Goal: Task Accomplishment & Management: Manage account settings

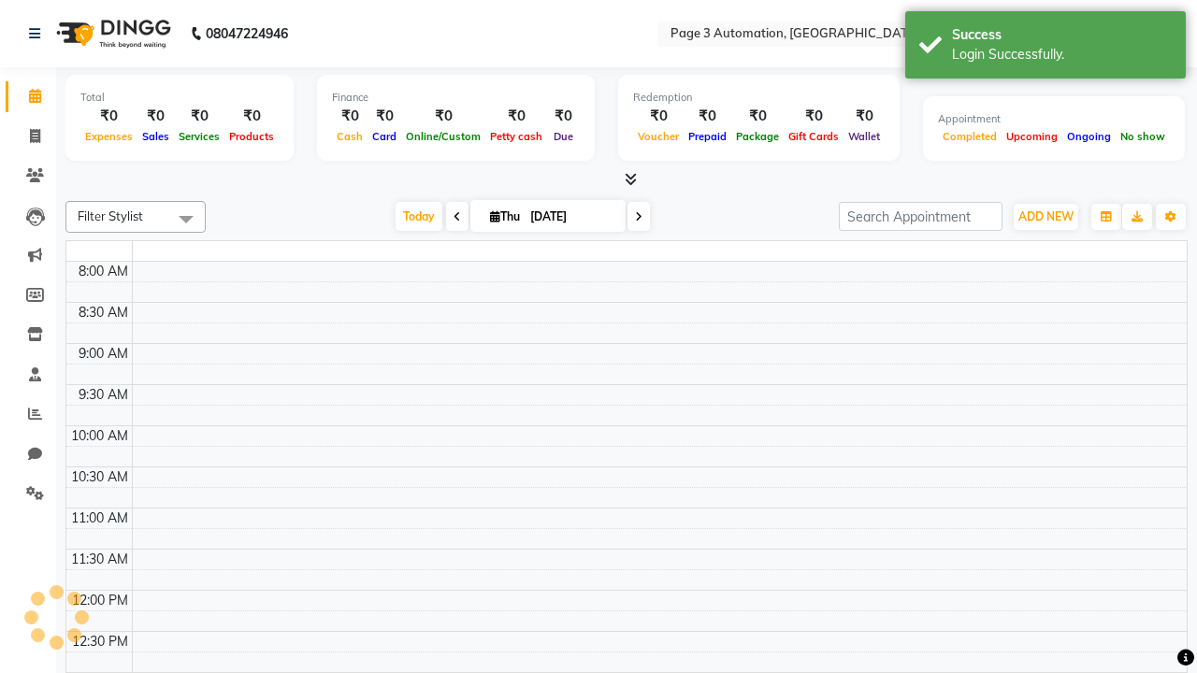
select select "en"
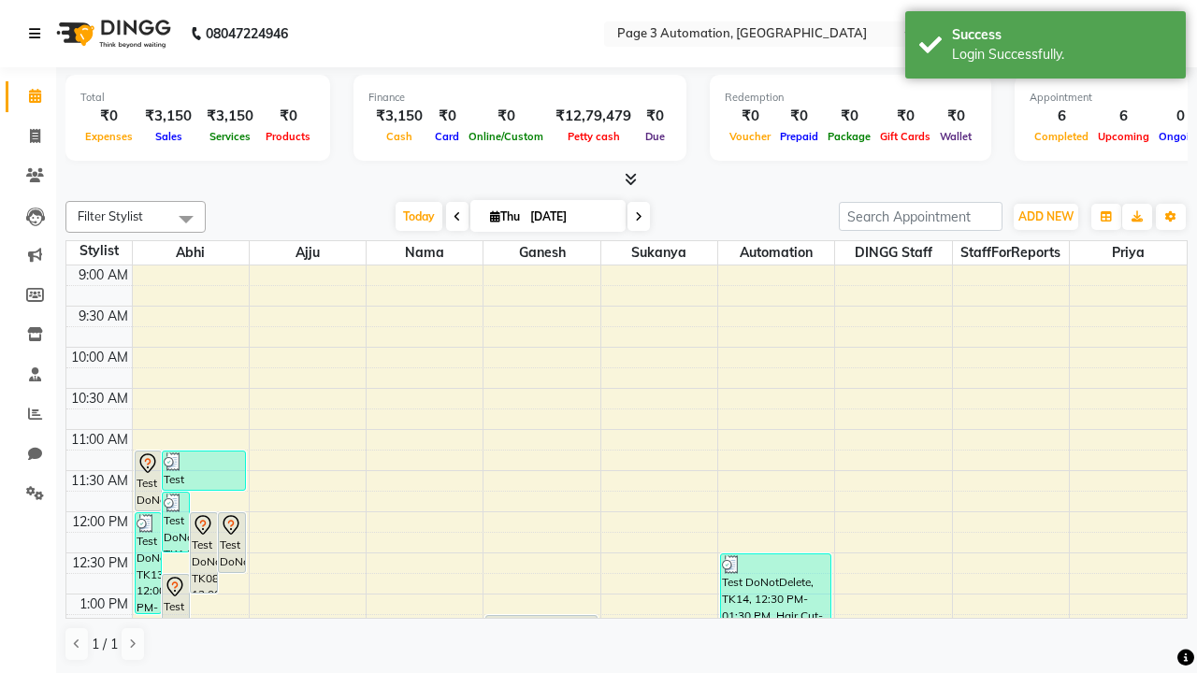
click at [38, 34] on icon at bounding box center [34, 33] width 11 height 13
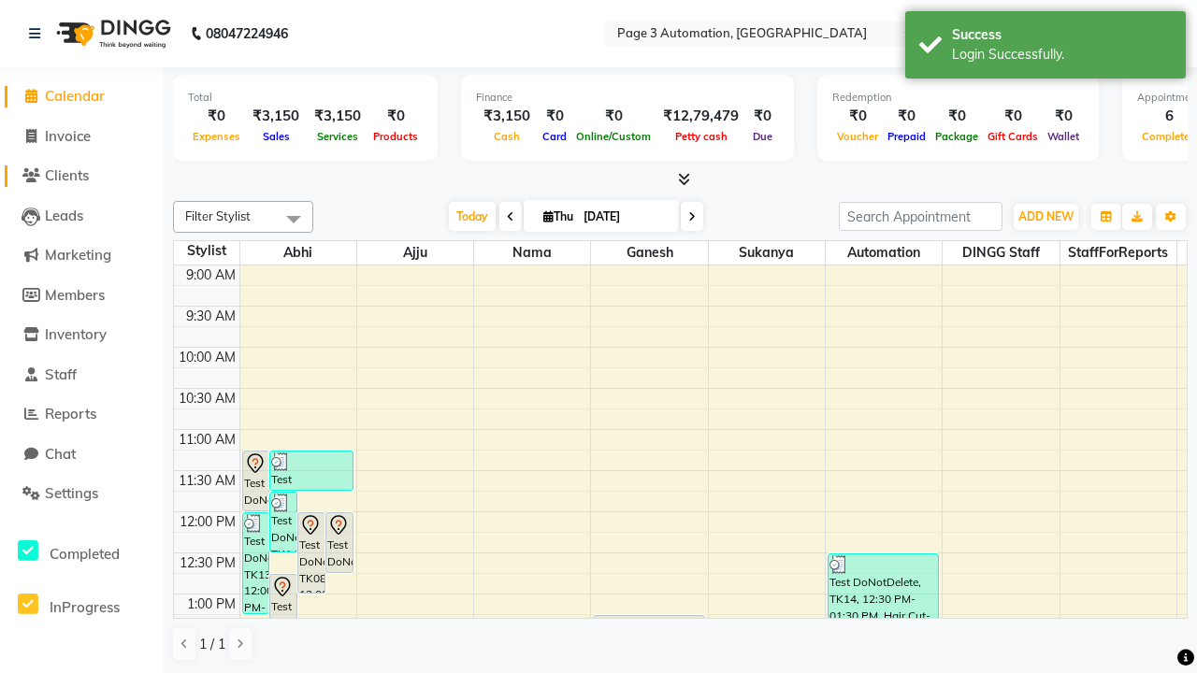
click at [81, 176] on span "Clients" at bounding box center [67, 175] width 44 height 18
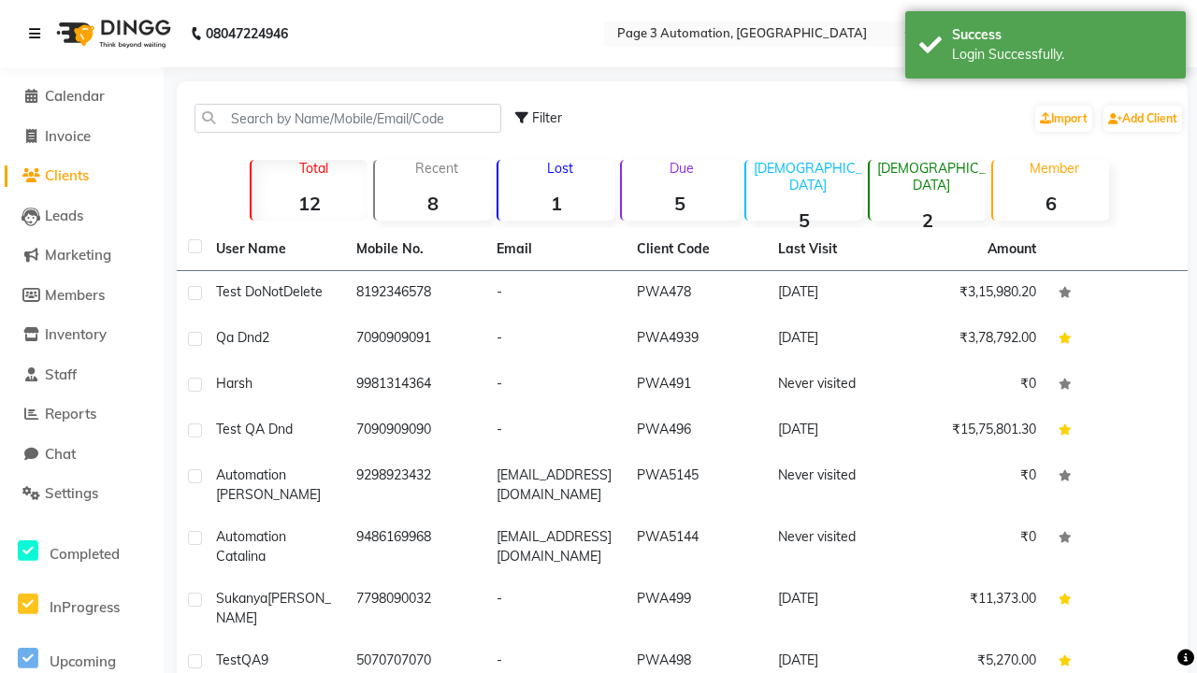
click at [38, 34] on icon at bounding box center [34, 33] width 11 height 13
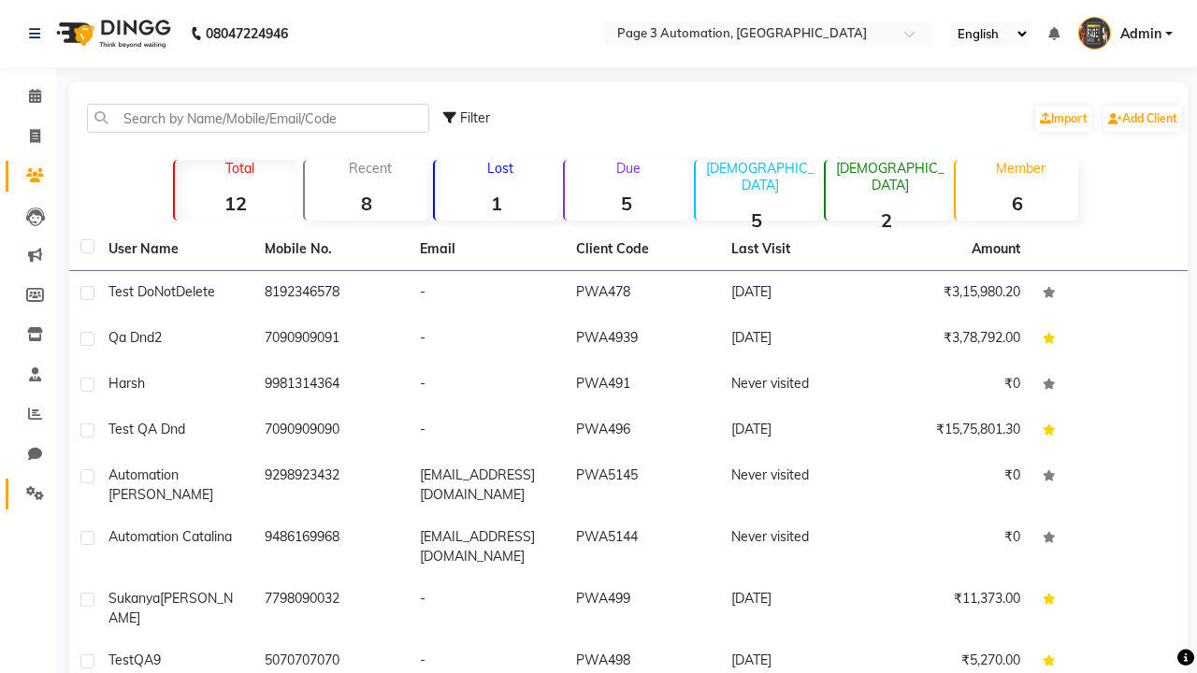
click at [28, 494] on icon at bounding box center [35, 493] width 18 height 14
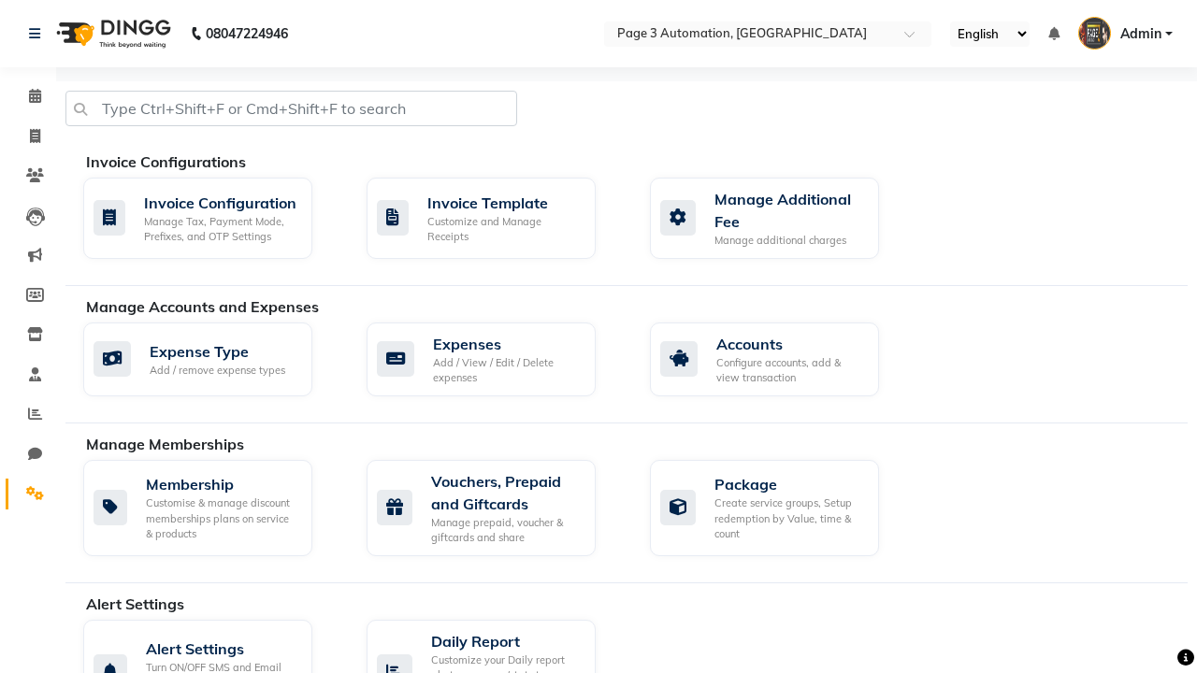
select select "2: 15"
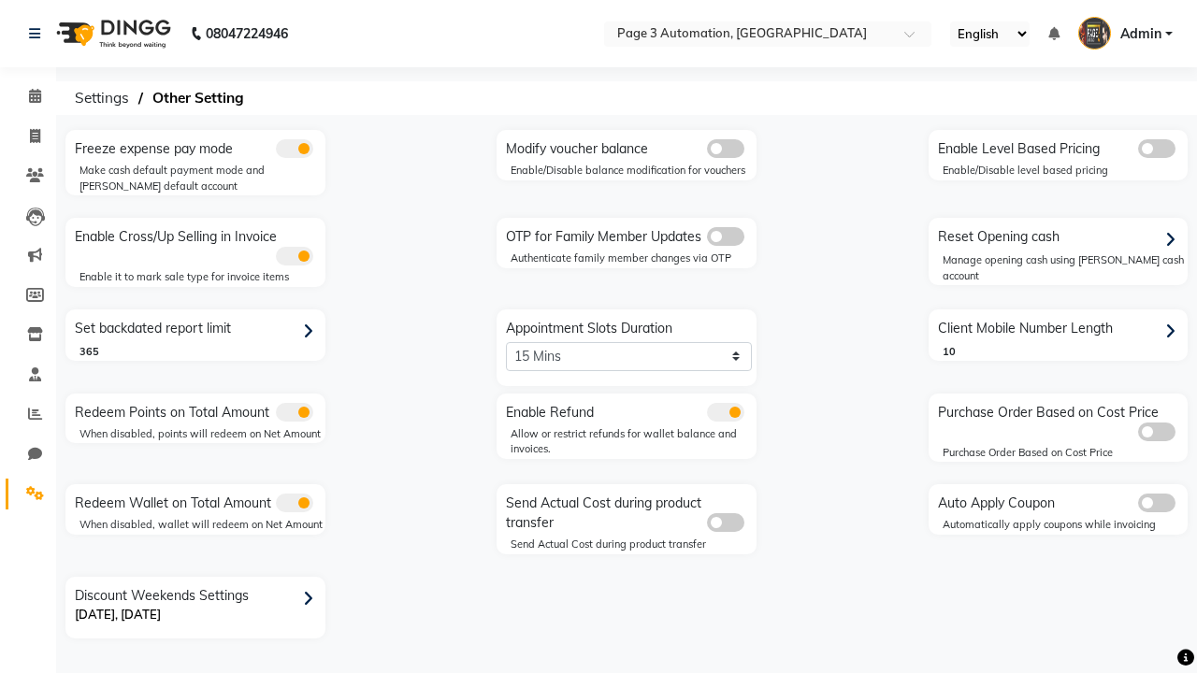
click at [725, 237] on span at bounding box center [725, 236] width 37 height 19
click at [707, 239] on input "checkbox" at bounding box center [707, 239] width 0 height 0
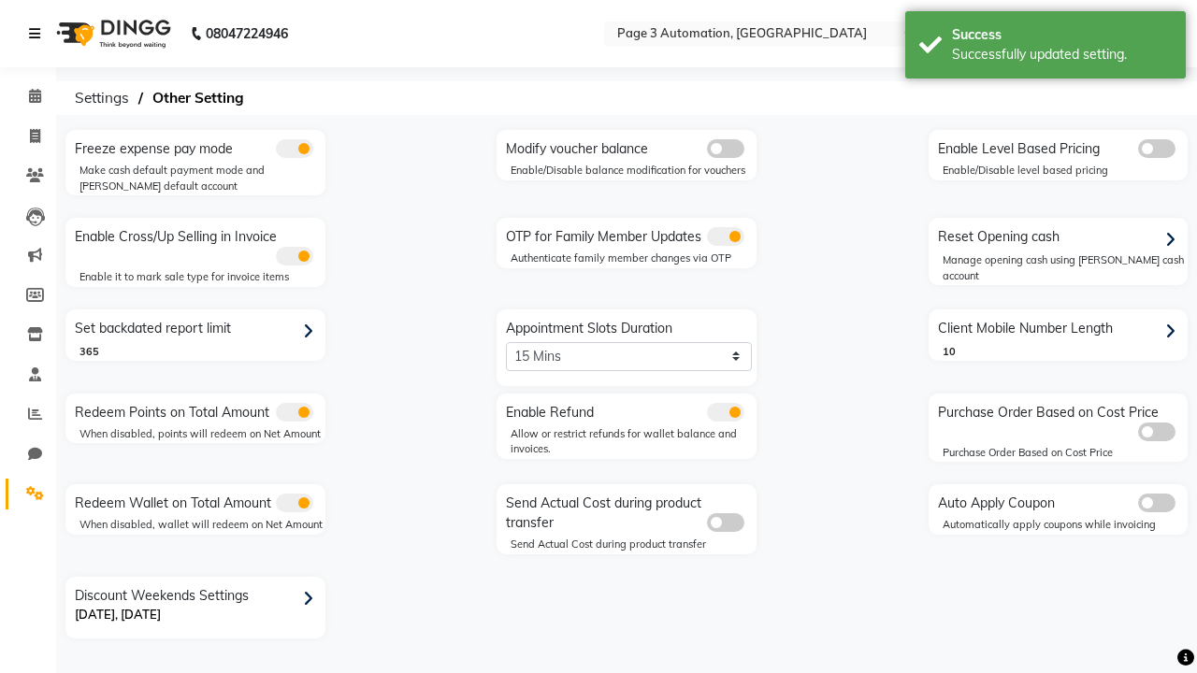
click at [38, 34] on icon at bounding box center [34, 33] width 11 height 13
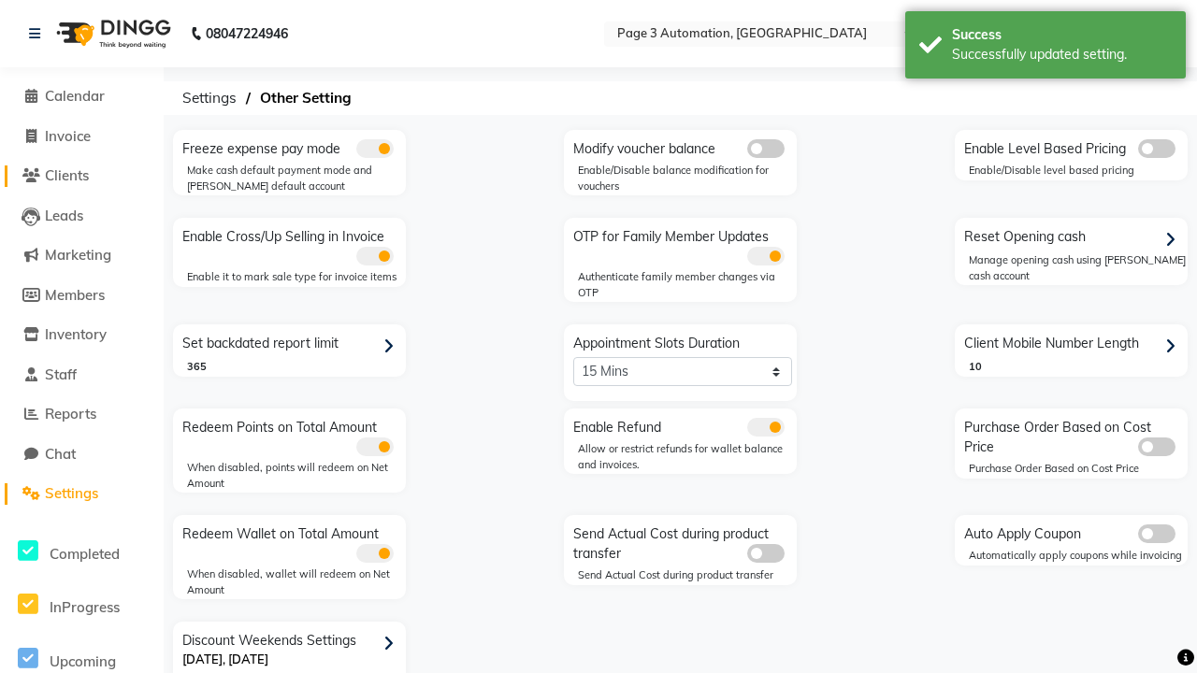
click at [81, 176] on span "Clients" at bounding box center [67, 175] width 44 height 18
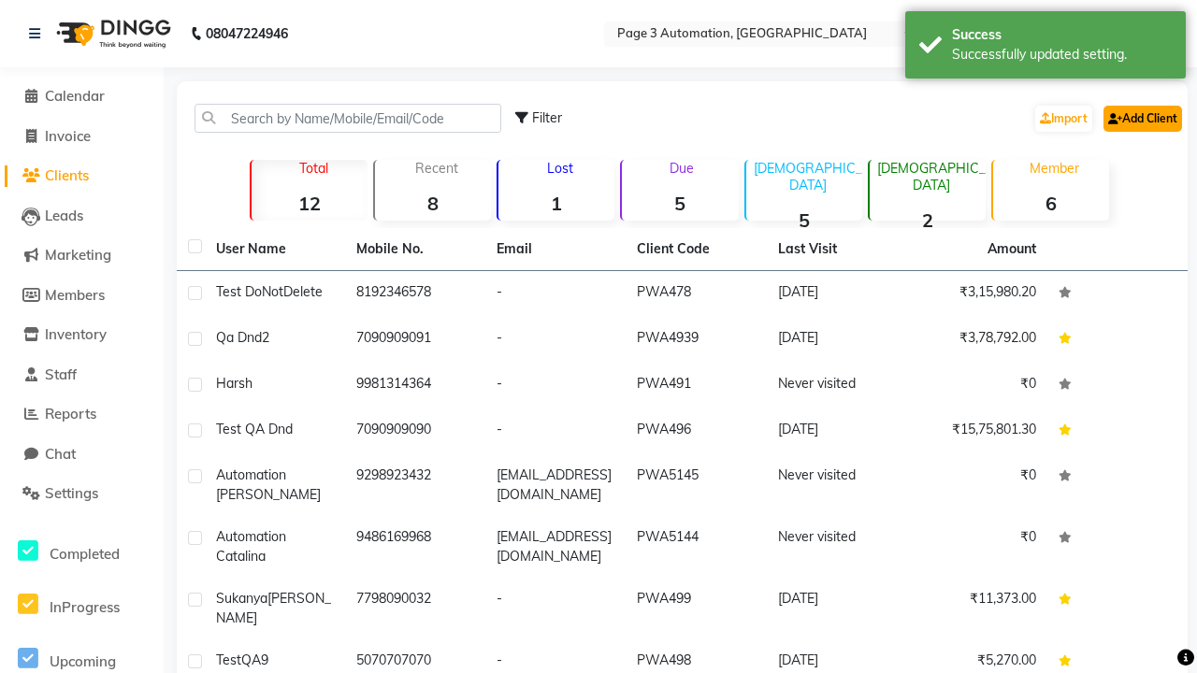
click at [1141, 118] on link "Add Client" at bounding box center [1142, 119] width 79 height 26
select select "22"
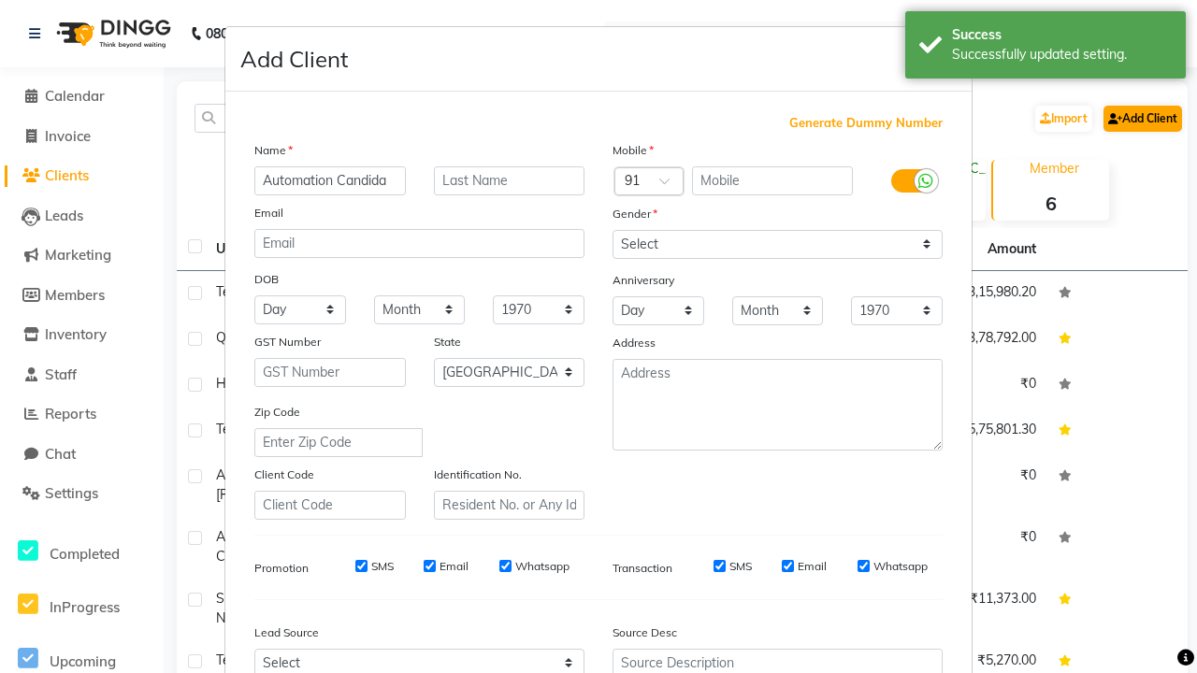
type input "Automation Candida"
type input "9823111418"
type input "[PERSON_NAME][EMAIL_ADDRESS][DOMAIN_NAME]"
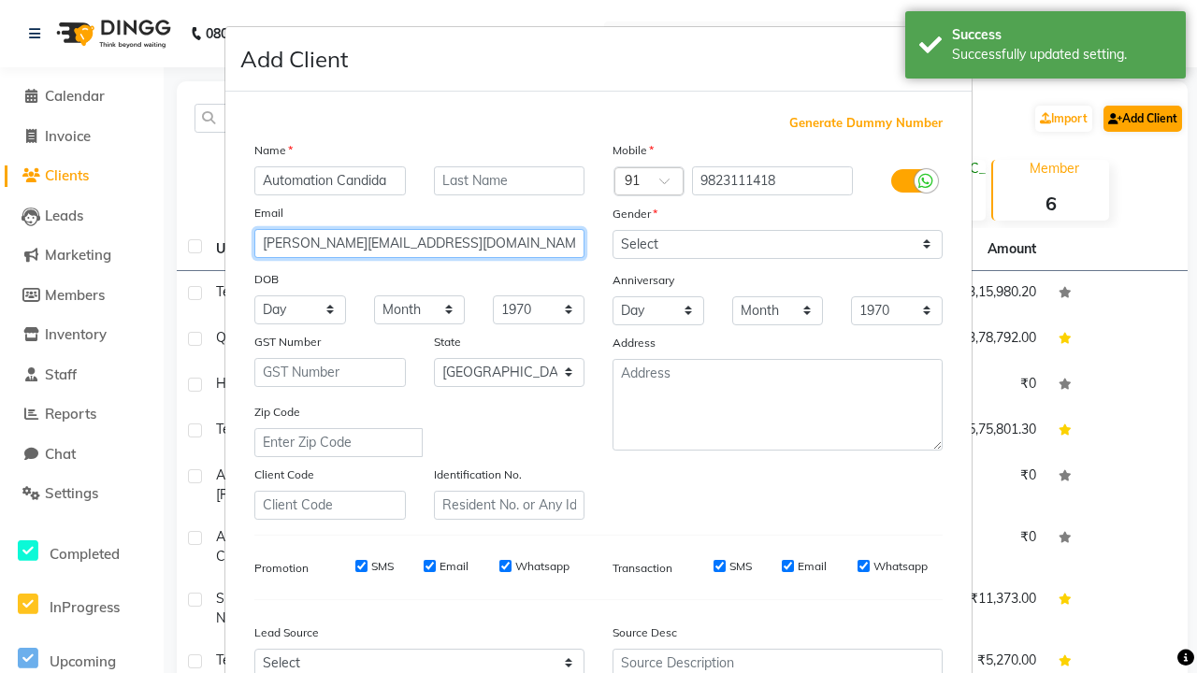
select select "[DEMOGRAPHIC_DATA]"
type input "[PERSON_NAME][EMAIL_ADDRESS][DOMAIN_NAME]"
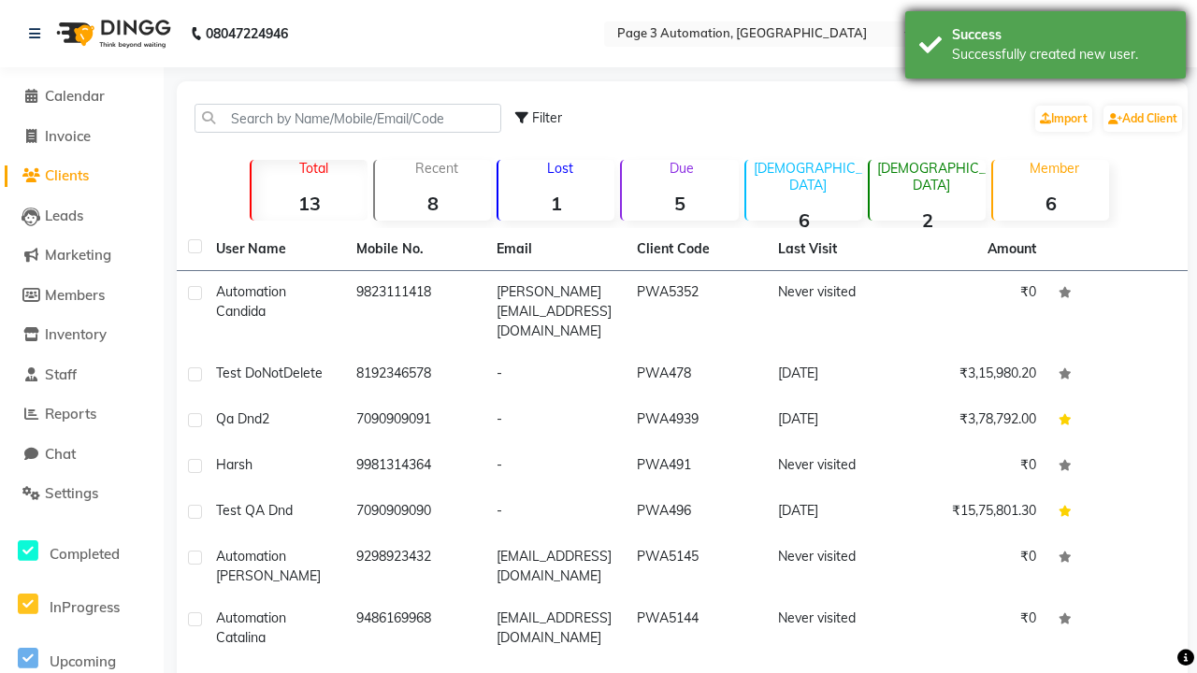
click at [1045, 48] on div "Successfully created new user." at bounding box center [1062, 55] width 220 height 20
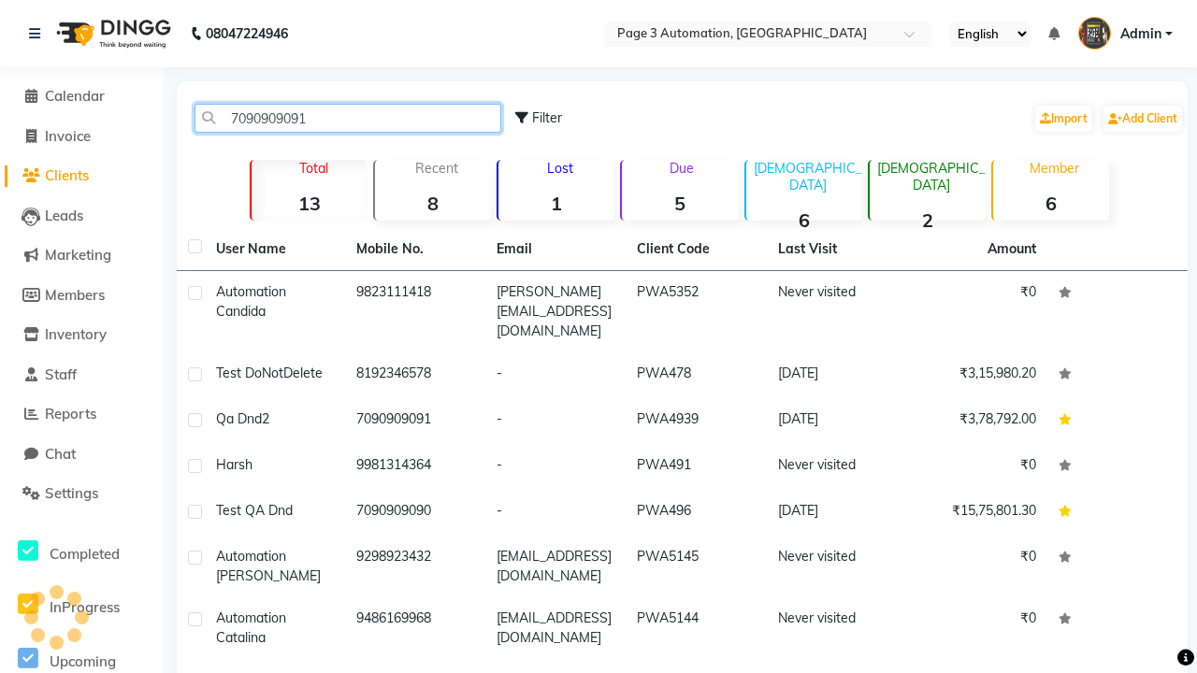
type input "7090909091"
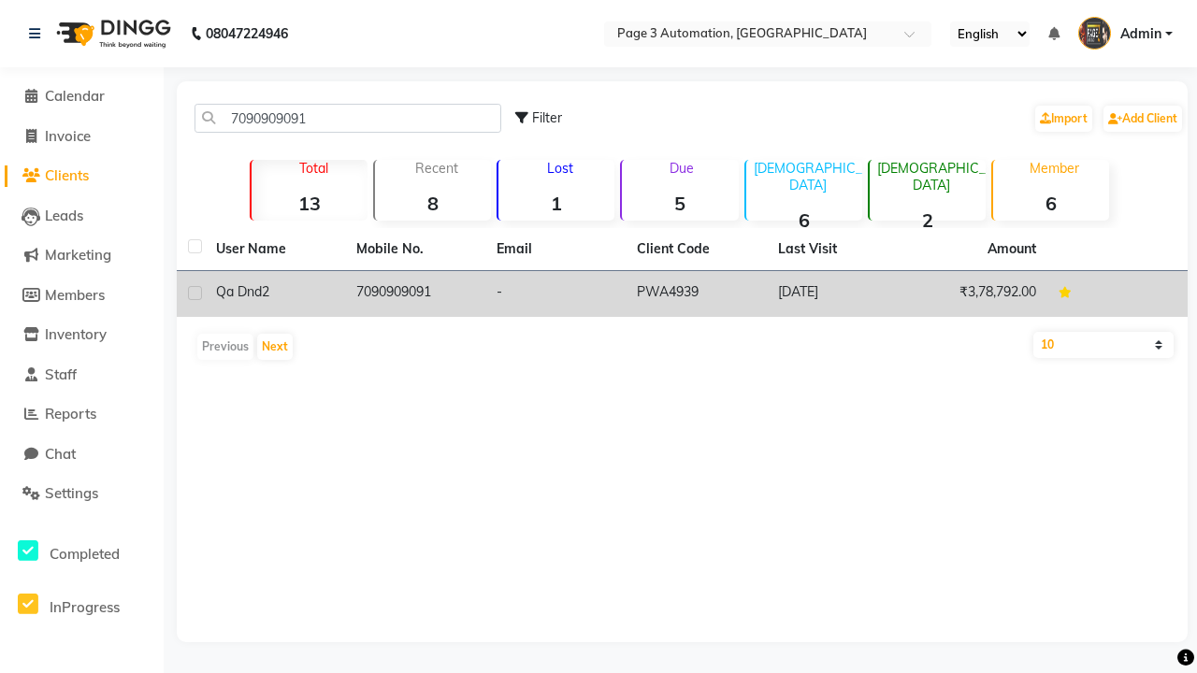
click at [415, 294] on td "7090909091" at bounding box center [415, 294] width 140 height 46
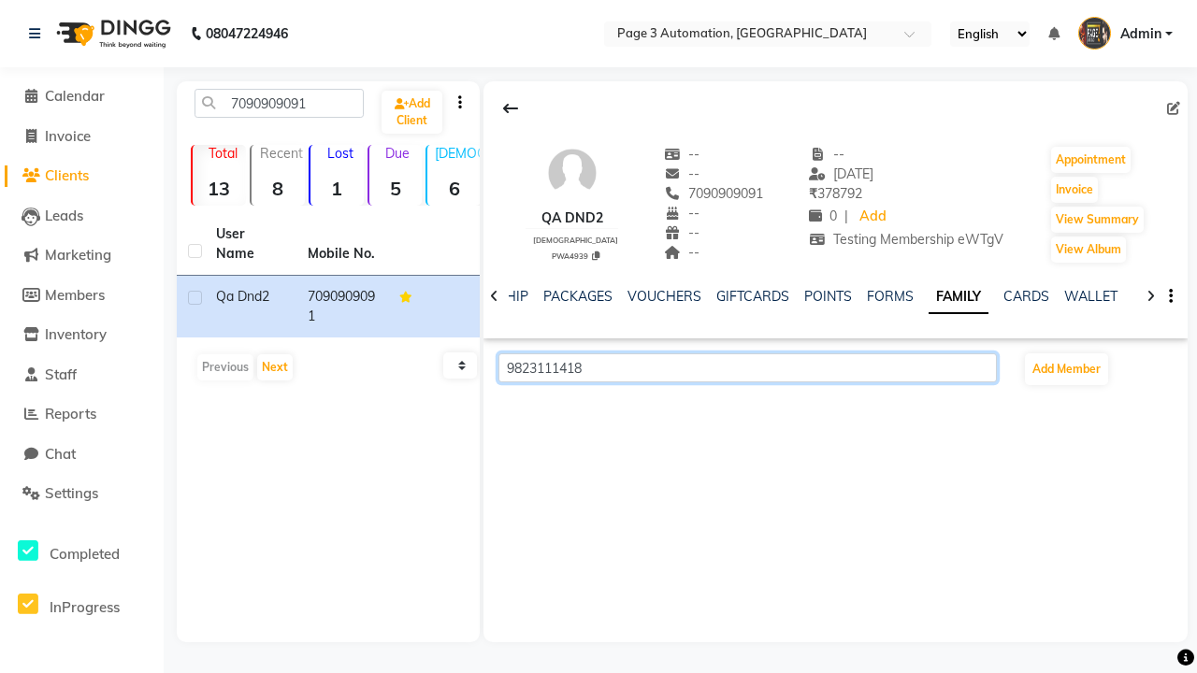
scroll to position [0, 405]
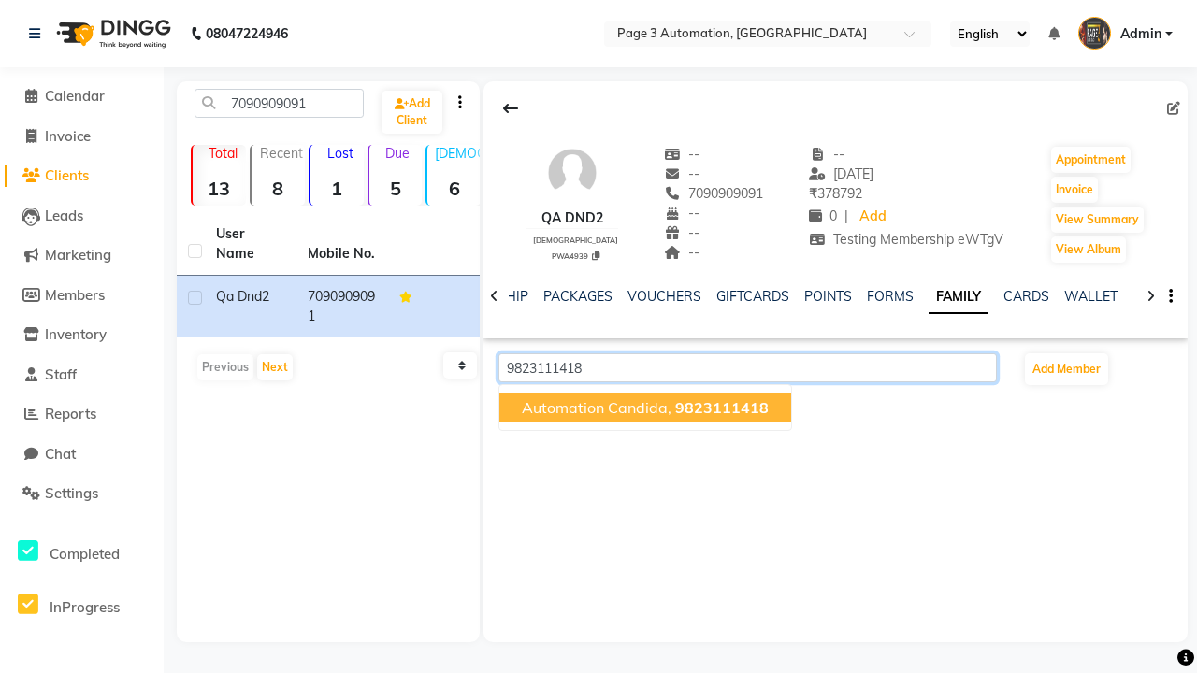
click at [726, 408] on span "9823111418" at bounding box center [722, 407] width 94 height 19
type input "9823111418"
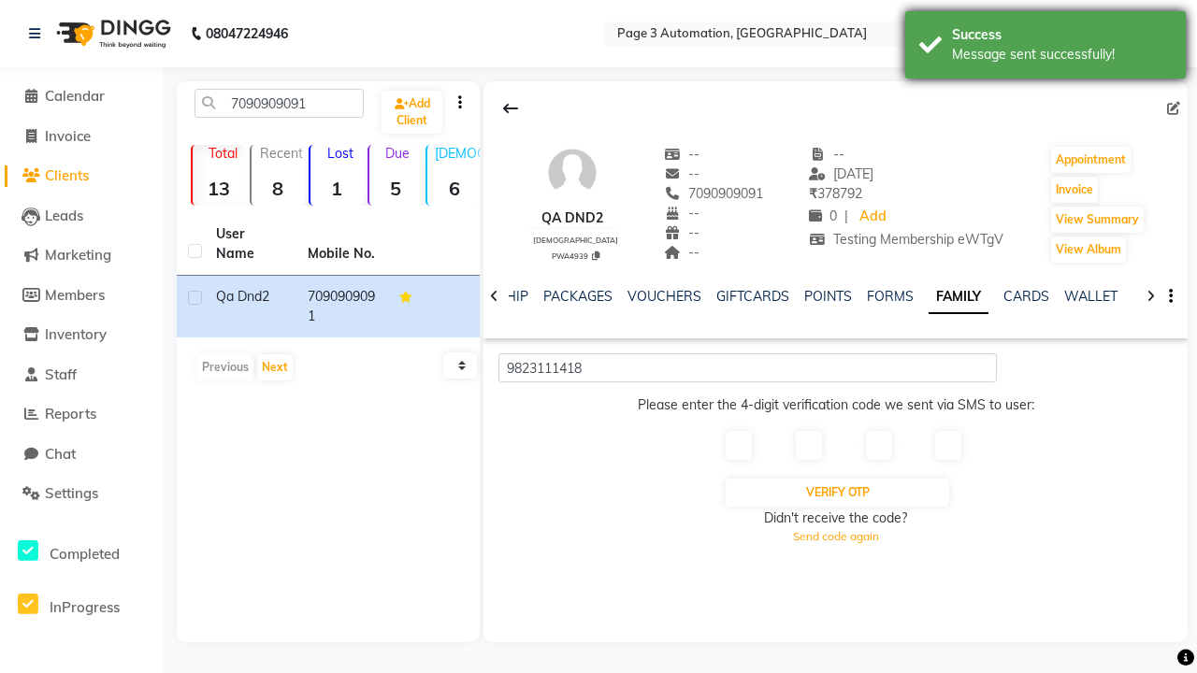
click at [1045, 48] on div "Message sent successfully!" at bounding box center [1062, 55] width 220 height 20
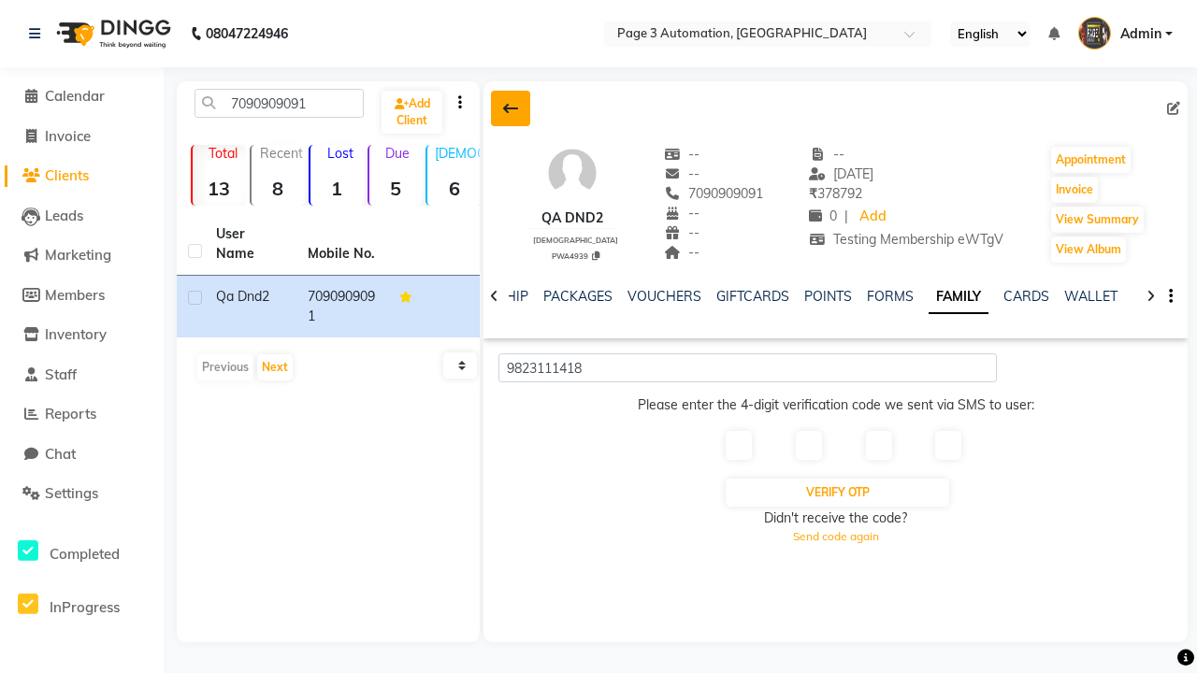
click at [511, 108] on icon at bounding box center [510, 108] width 15 height 15
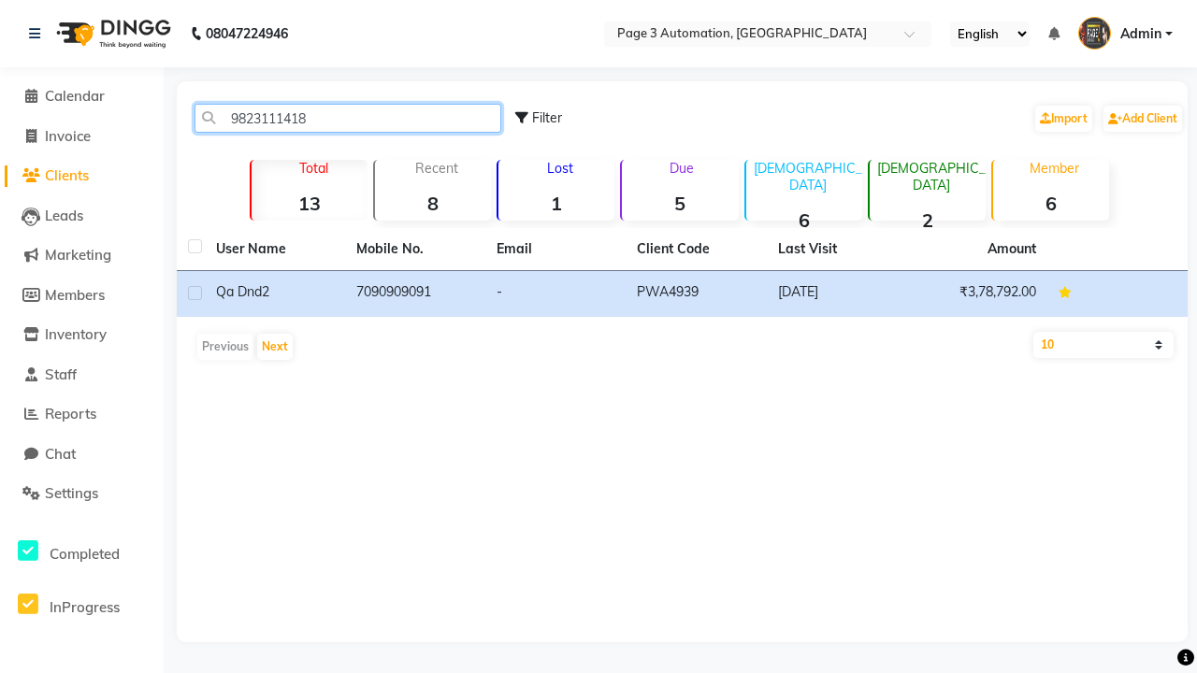
type input "9823111418"
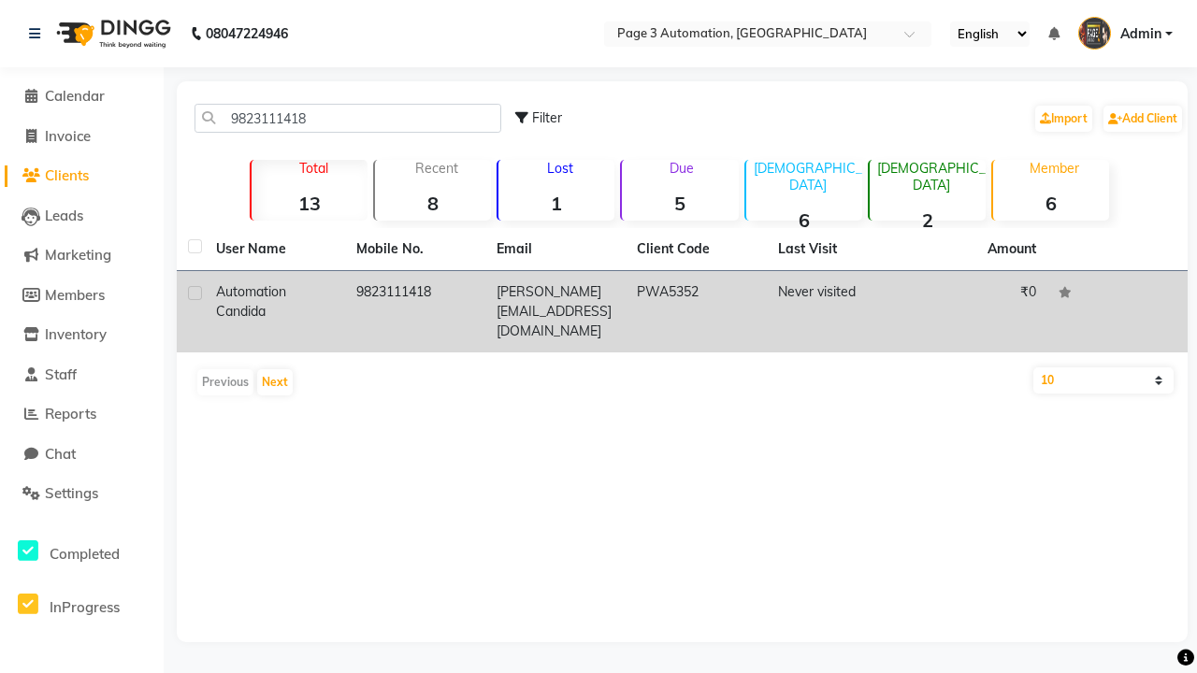
click at [415, 302] on td "9823111418" at bounding box center [415, 311] width 140 height 81
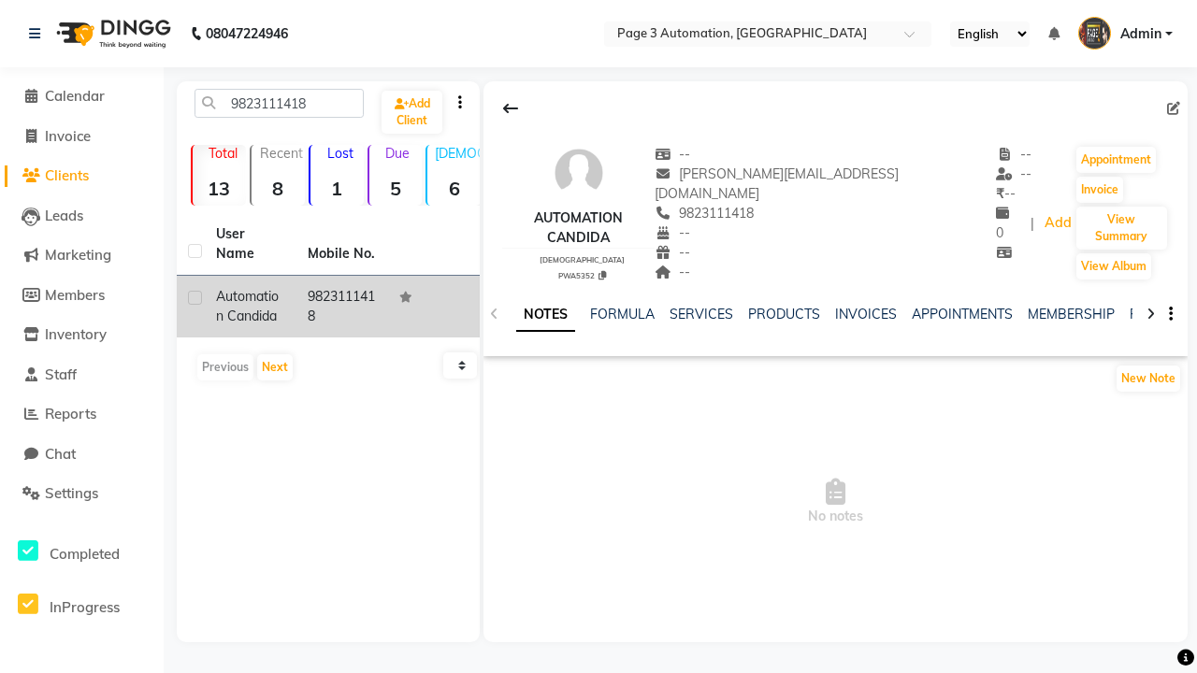
click at [195, 297] on label at bounding box center [195, 298] width 14 height 14
click at [195, 297] on input "checkbox" at bounding box center [194, 299] width 12 height 12
checkbox input "true"
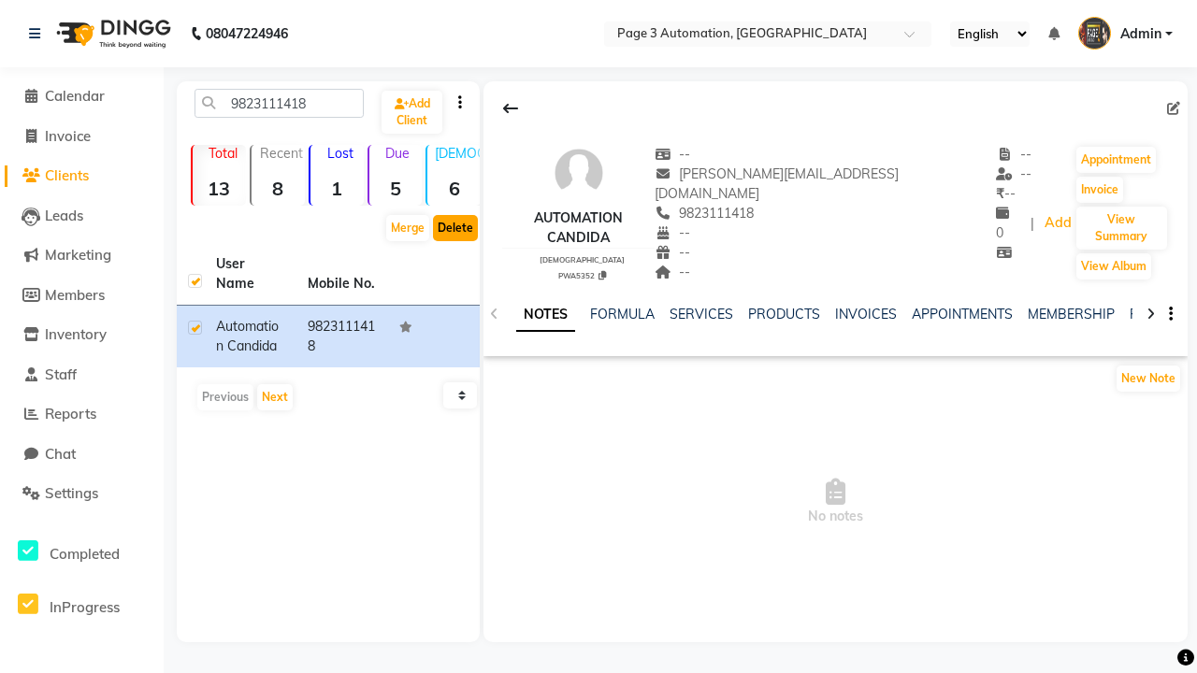
click at [455, 228] on button "Delete" at bounding box center [455, 228] width 45 height 26
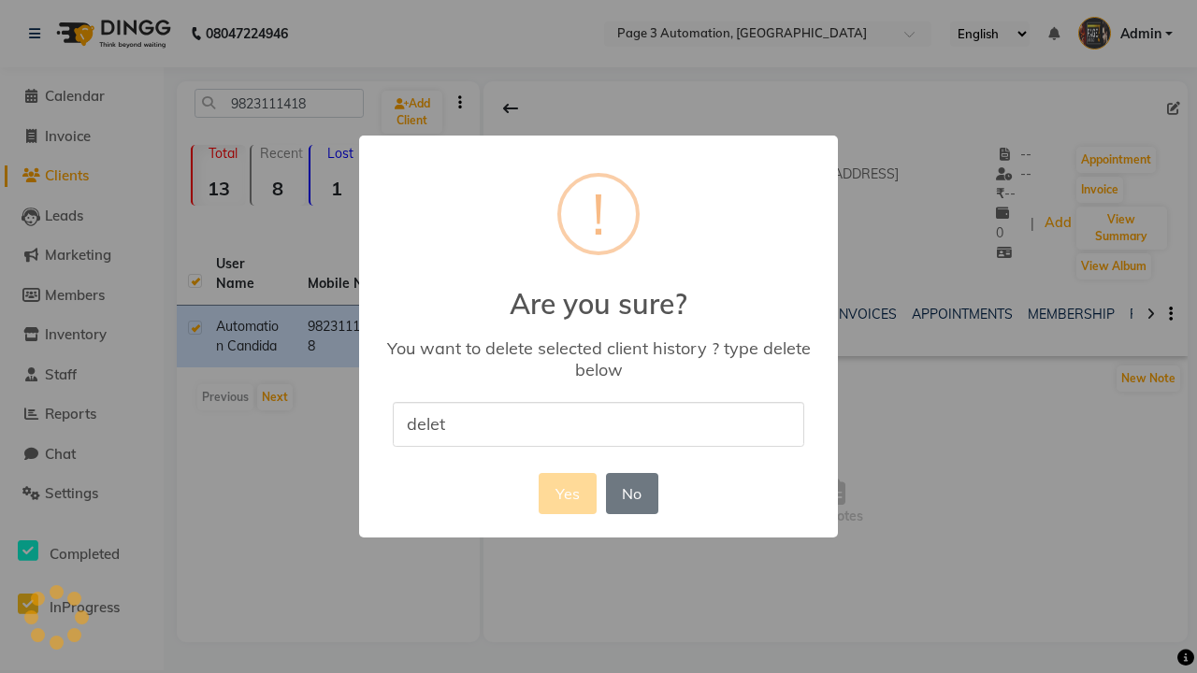
type input "delete"
click at [567, 493] on button "Yes" at bounding box center [567, 493] width 57 height 41
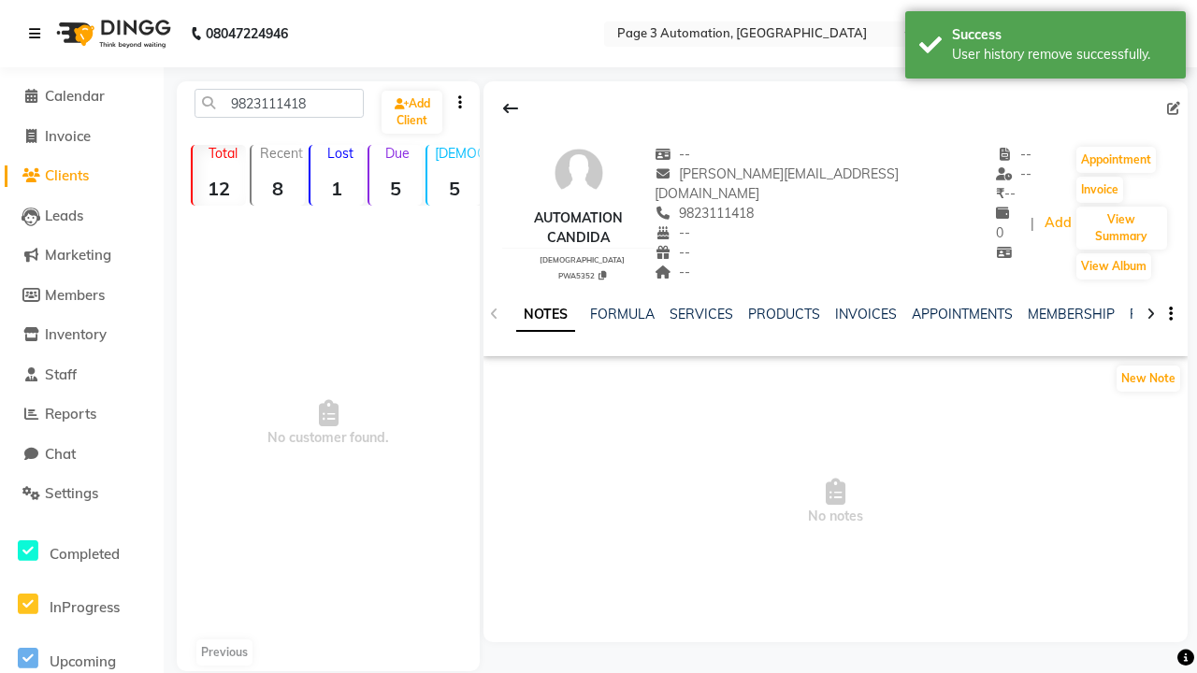
click at [1045, 48] on div "User history remove successfully." at bounding box center [1062, 55] width 220 height 20
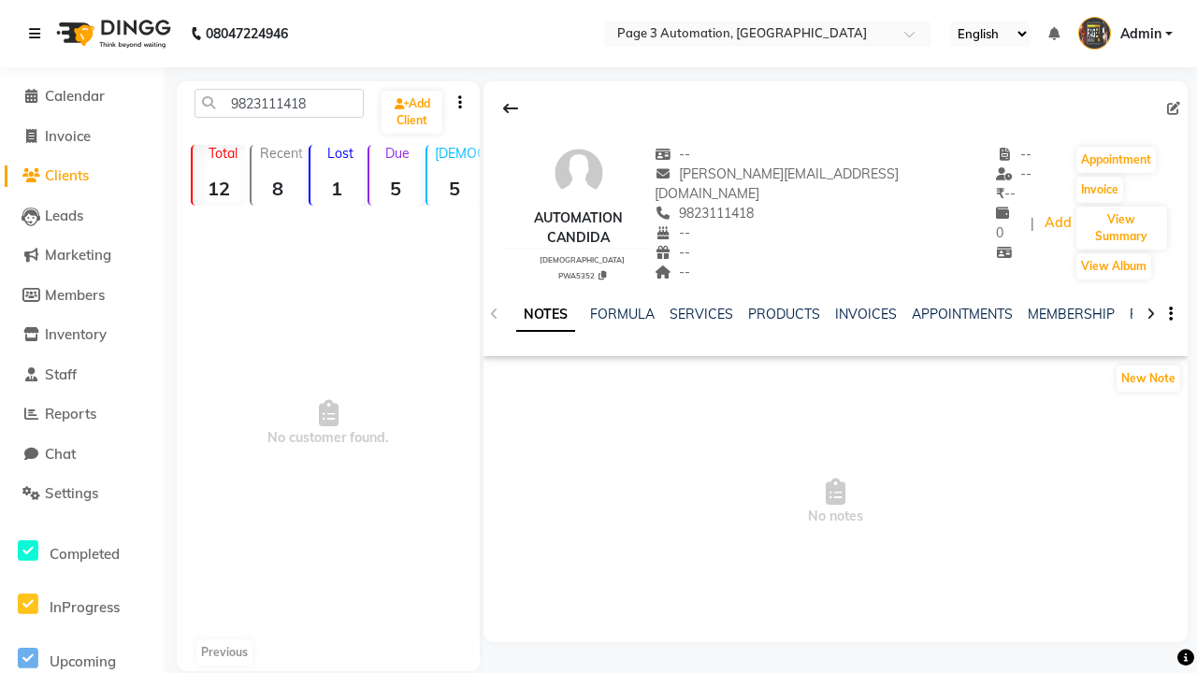
click at [38, 34] on icon at bounding box center [34, 33] width 11 height 13
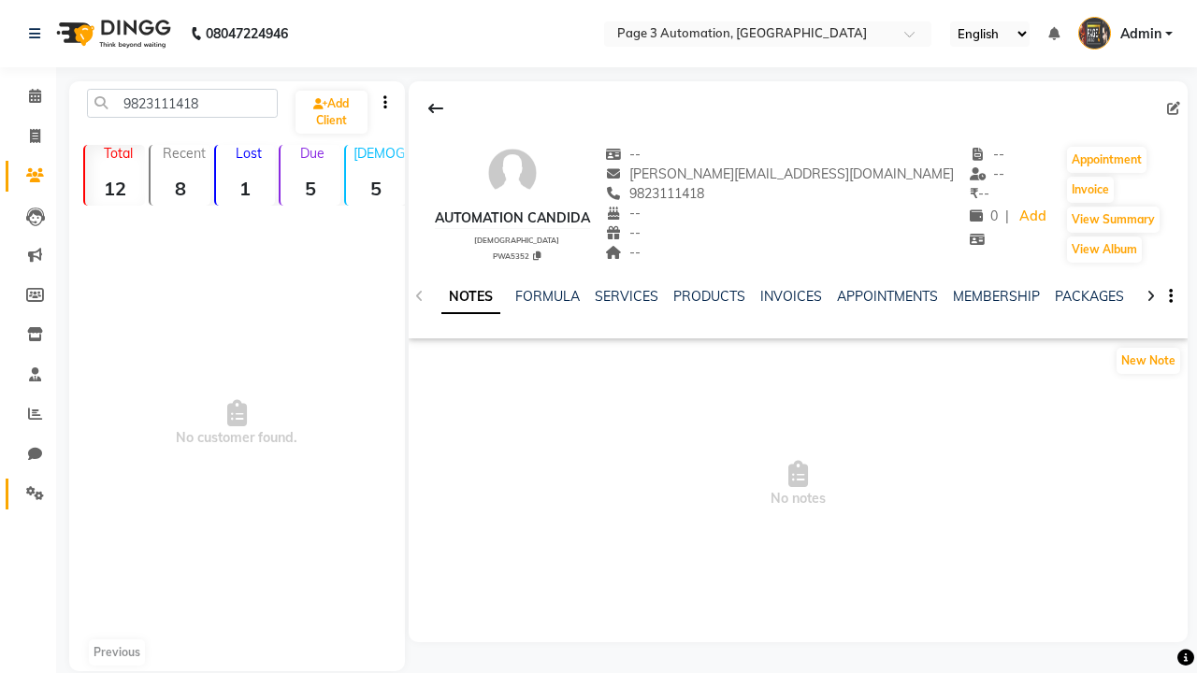
click at [28, 494] on icon at bounding box center [35, 493] width 18 height 14
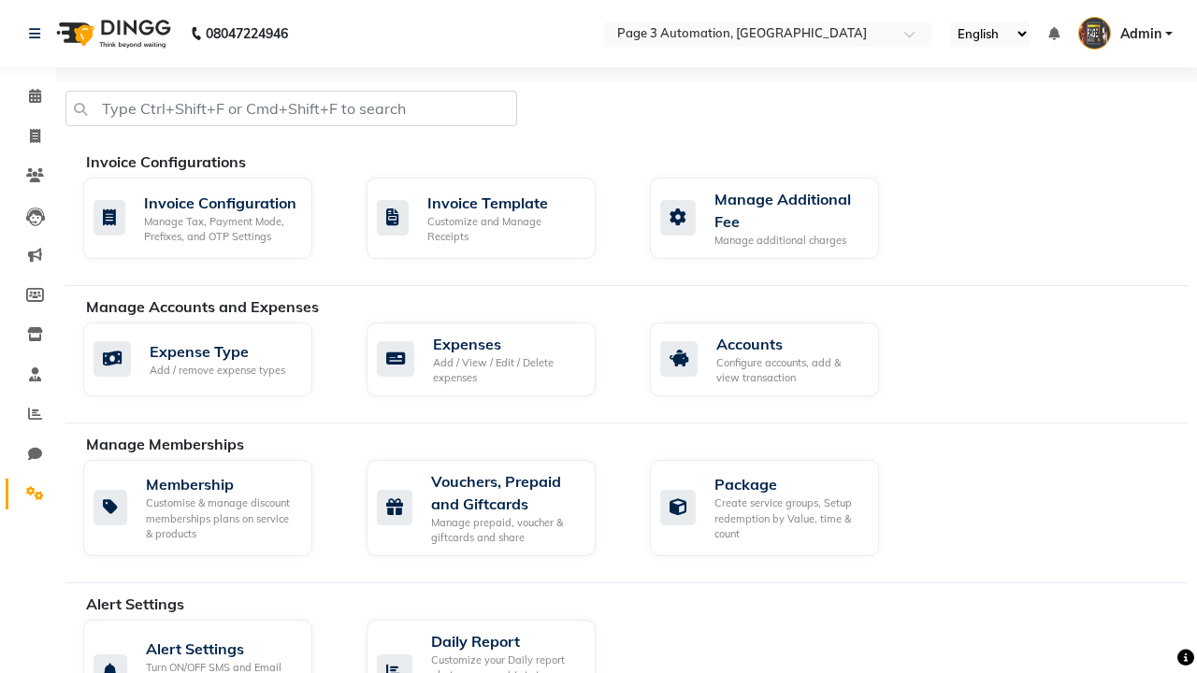
select select "2: 15"
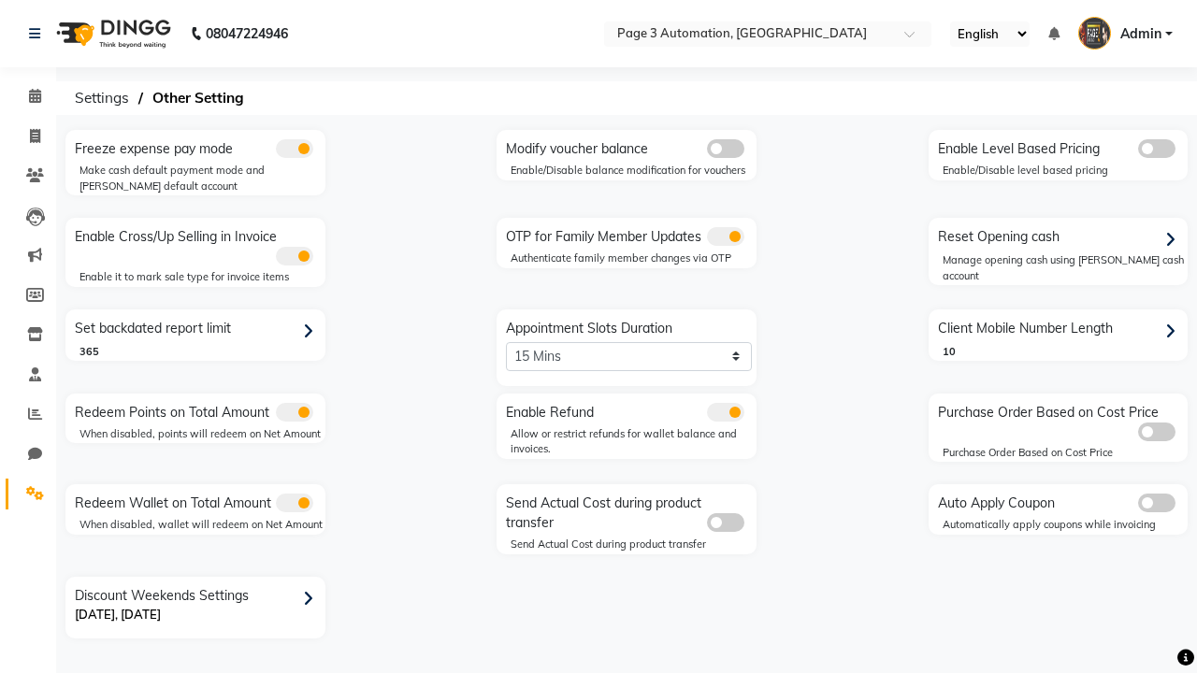
click at [725, 237] on span at bounding box center [725, 236] width 37 height 19
click at [707, 239] on input "checkbox" at bounding box center [707, 239] width 0 height 0
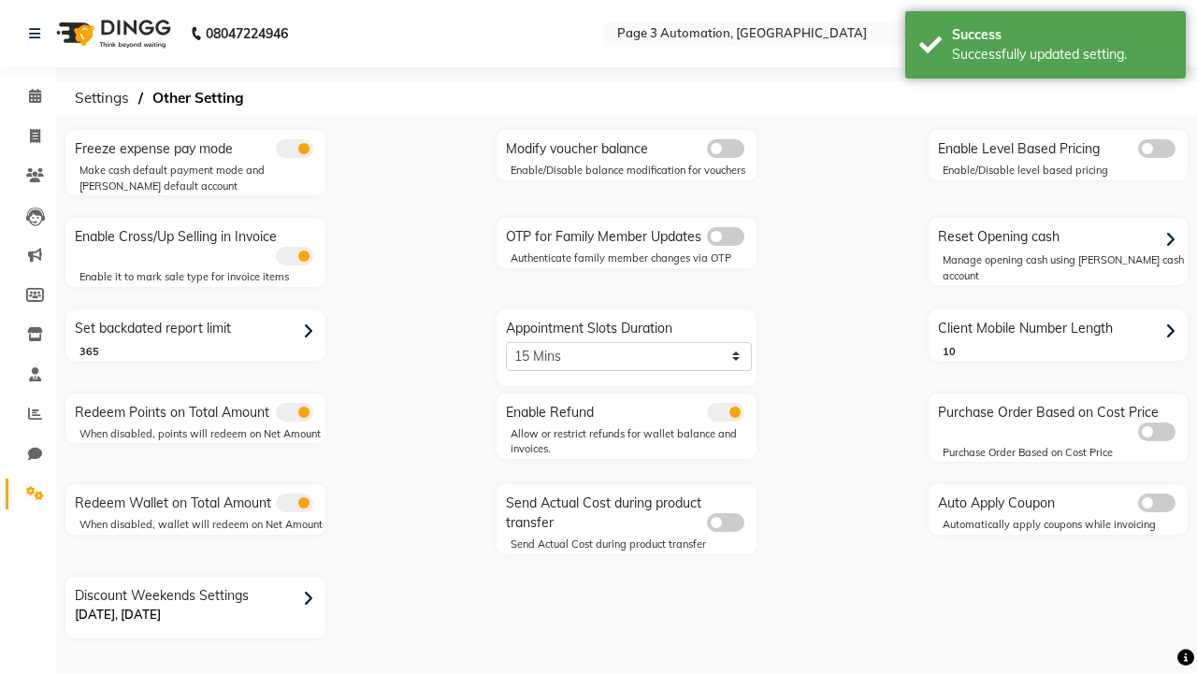
scroll to position [0, 5]
